Goal: Task Accomplishment & Management: Use online tool/utility

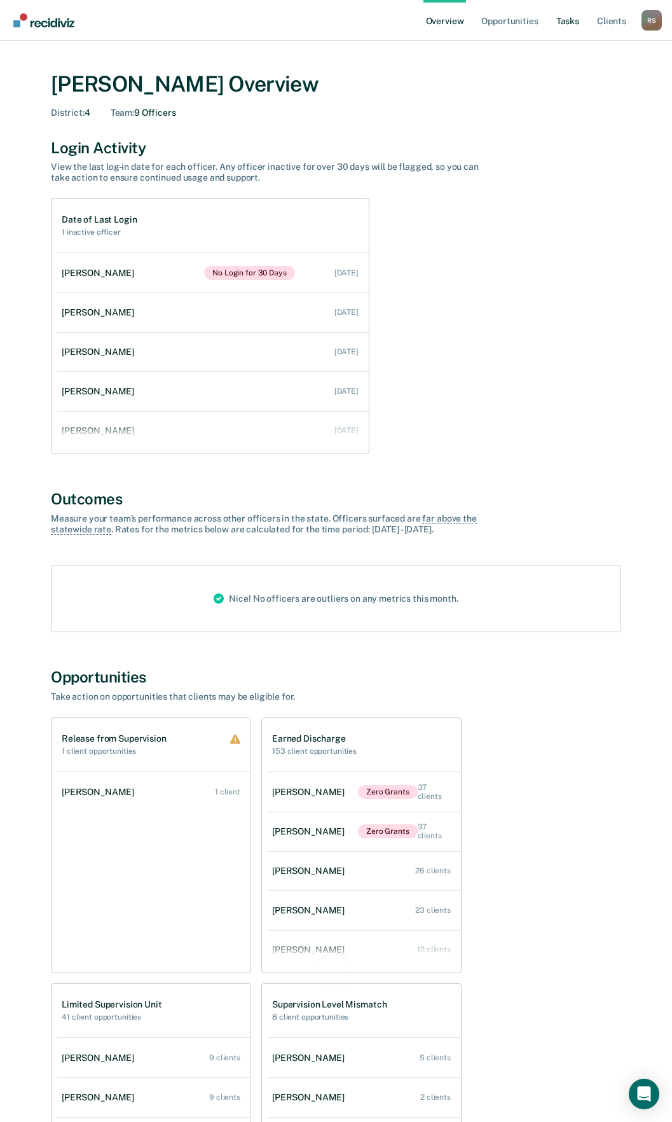
click at [574, 26] on link "Tasks" at bounding box center [568, 20] width 28 height 41
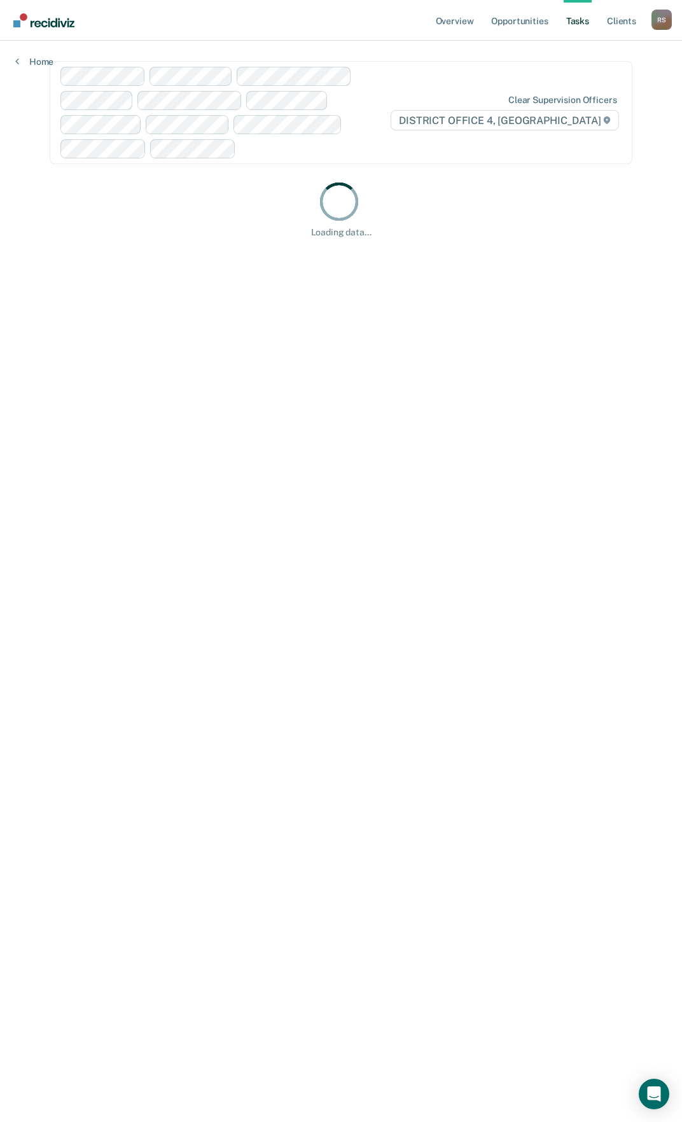
click at [563, 81] on div "Clear supervision officers DISTRICT OFFICE 4, [GEOGRAPHIC_DATA]" at bounding box center [341, 112] width 583 height 103
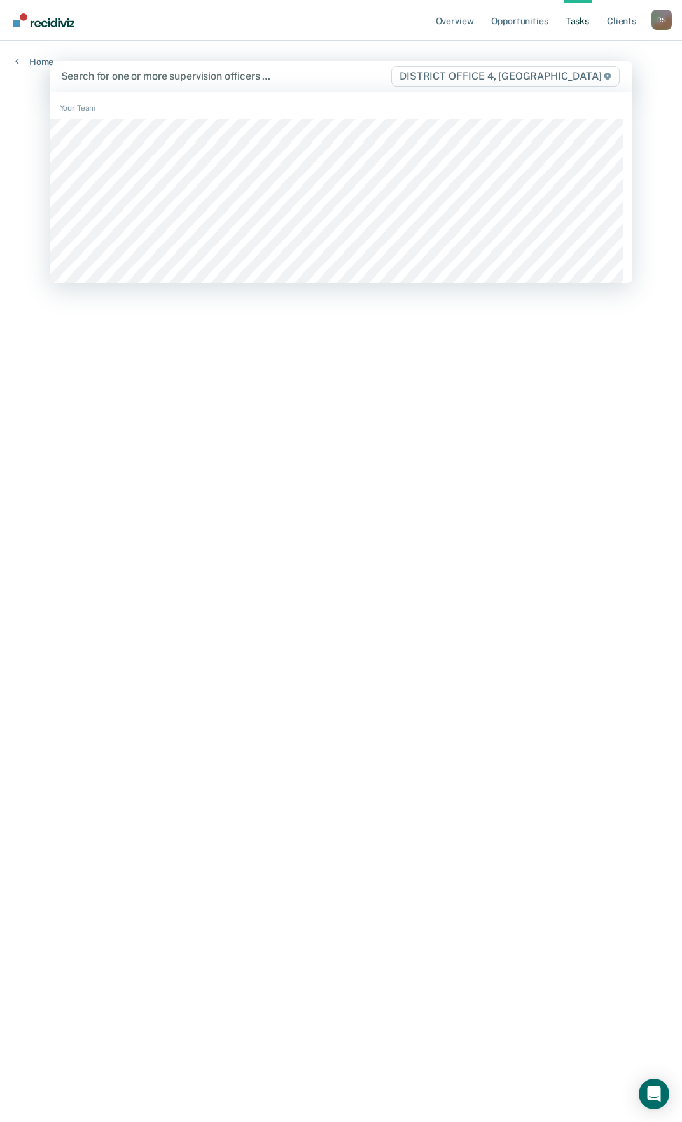
click at [176, 79] on div at bounding box center [225, 76] width 329 height 15
type input "web"
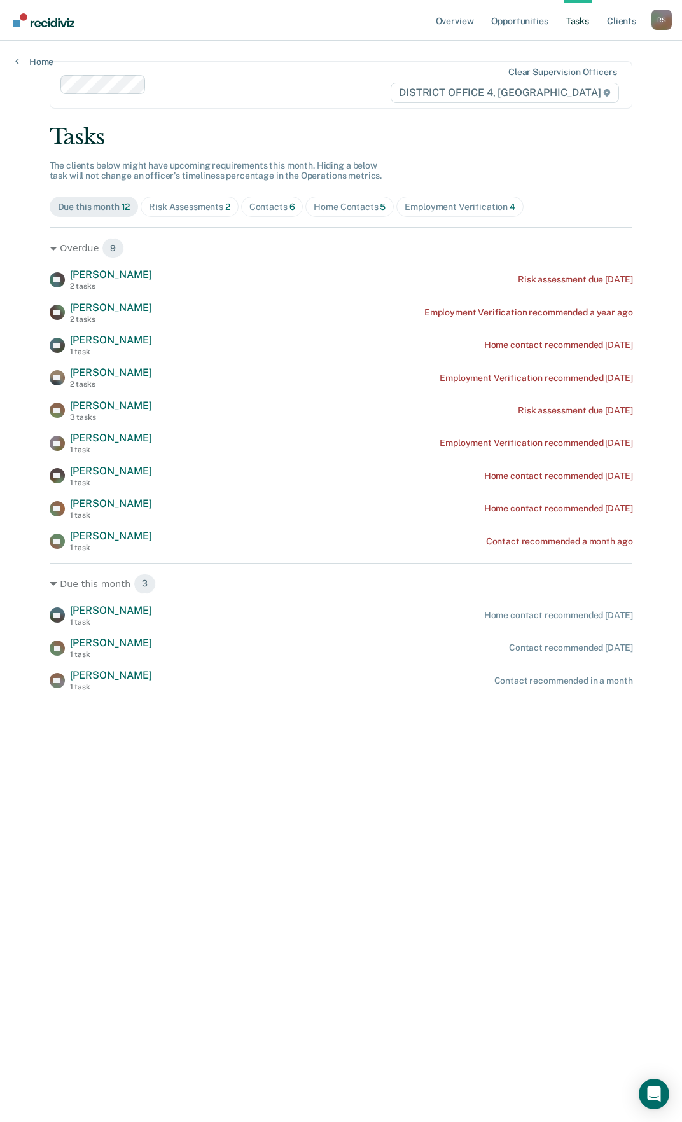
click at [338, 205] on div "Home Contacts 5" at bounding box center [349, 207] width 72 height 11
